Goal: Transaction & Acquisition: Obtain resource

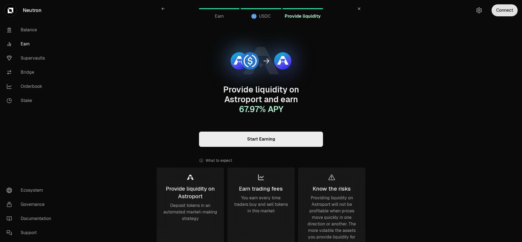
click at [498, 15] on button "Connect" at bounding box center [504, 10] width 26 height 12
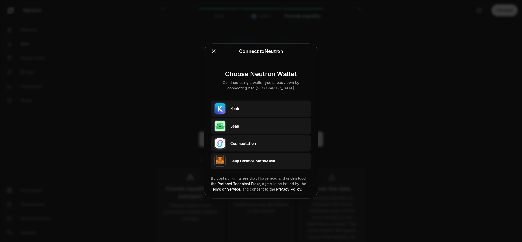
click at [231, 108] on div "Keplr" at bounding box center [269, 108] width 78 height 5
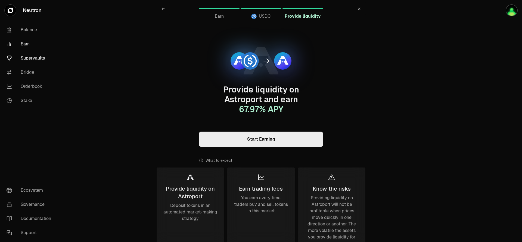
click at [30, 62] on link "Supervaults" at bounding box center [30, 58] width 56 height 14
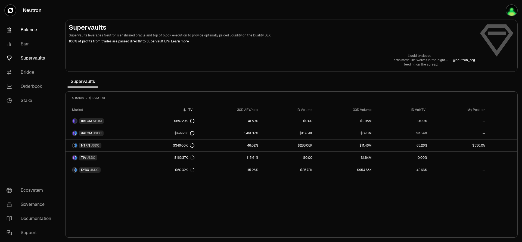
click at [33, 30] on link "Balance" at bounding box center [30, 30] width 56 height 14
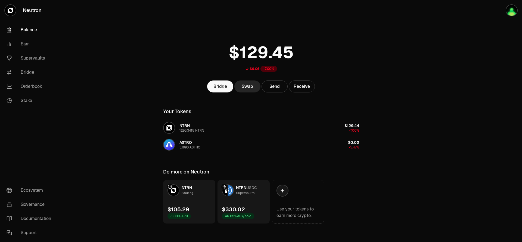
scroll to position [3, 0]
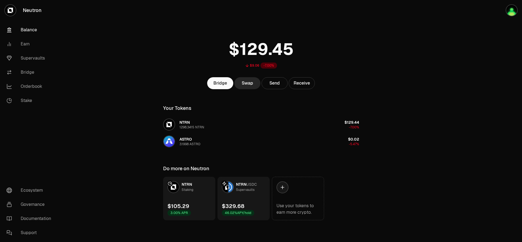
click at [25, 33] on link "Balance" at bounding box center [30, 30] width 56 height 14
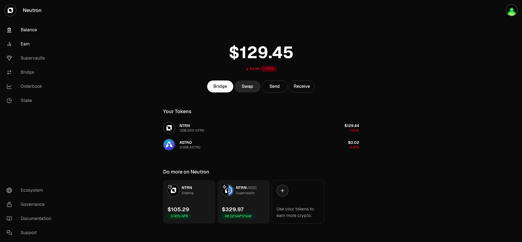
click at [29, 46] on link "Earn" at bounding box center [30, 44] width 56 height 14
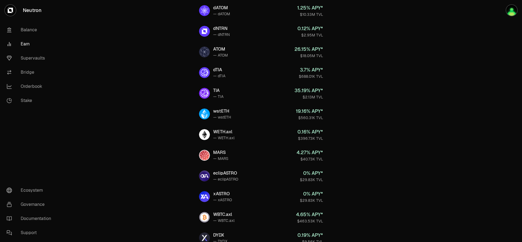
scroll to position [138, 0]
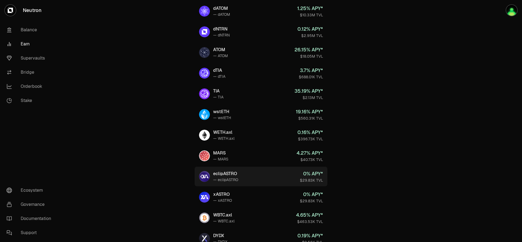
click at [245, 175] on link "eclipASTRO — eclipASTRO 0 % APY* $29.83K TVL" at bounding box center [260, 177] width 133 height 20
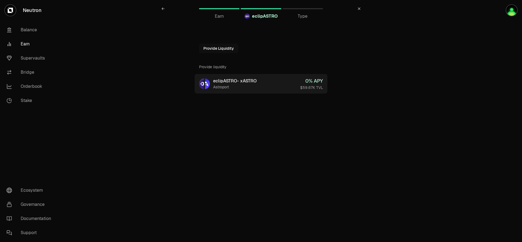
click at [253, 83] on div "eclipASTRO - xASTRO" at bounding box center [234, 81] width 43 height 7
